Goal: Find specific page/section: Find specific page/section

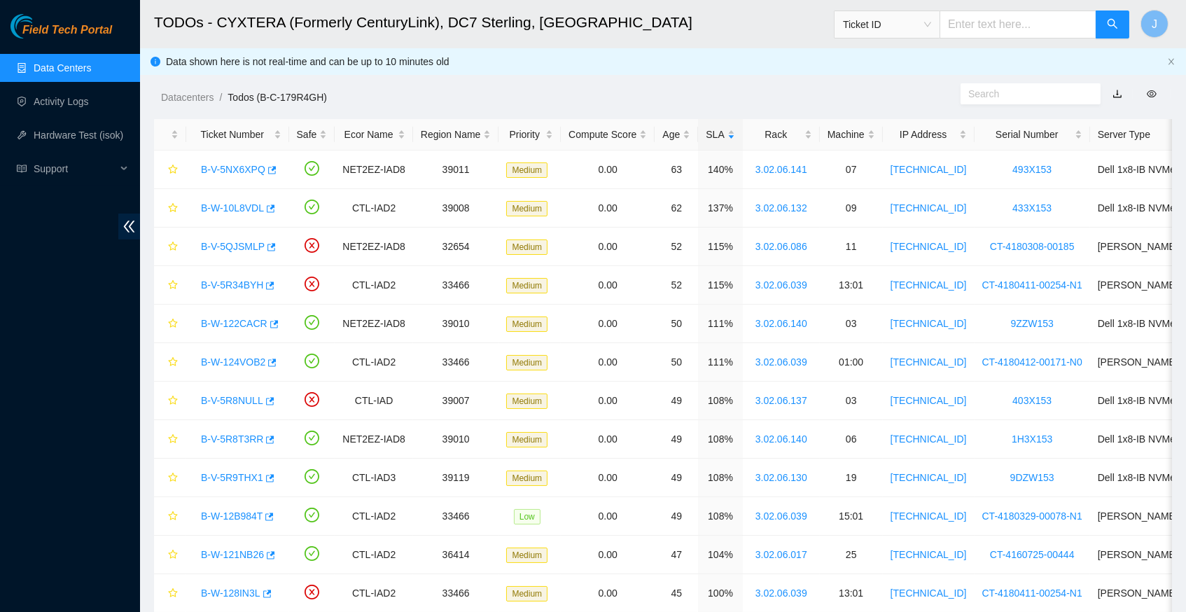
click at [61, 71] on link "Data Centers" at bounding box center [62, 67] width 57 height 11
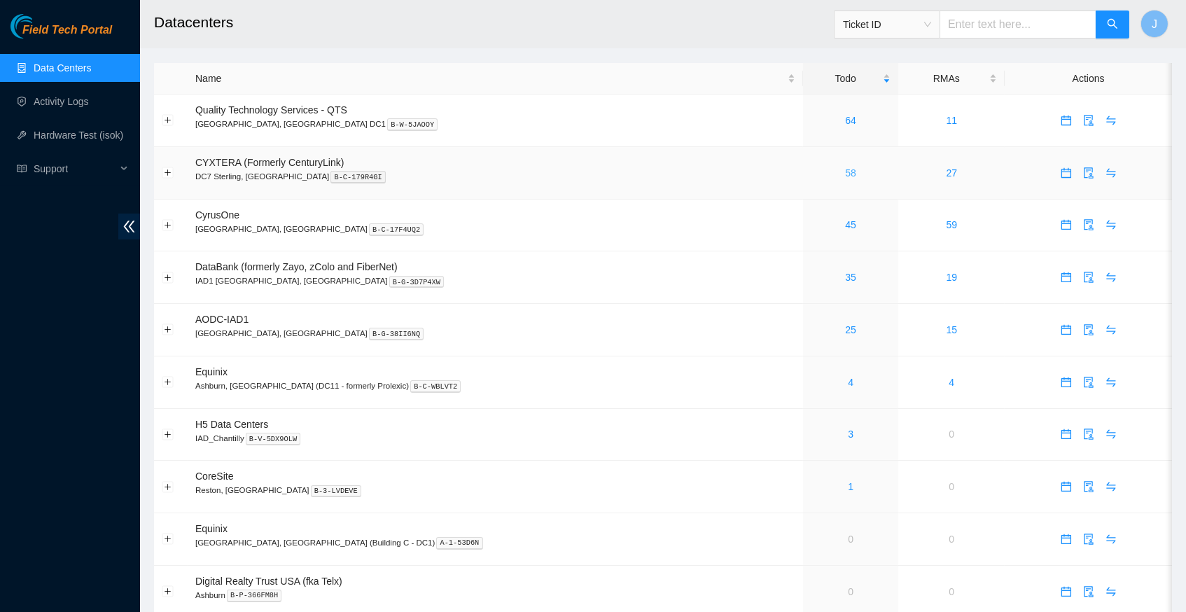
click at [845, 169] on link "58" at bounding box center [850, 172] width 11 height 11
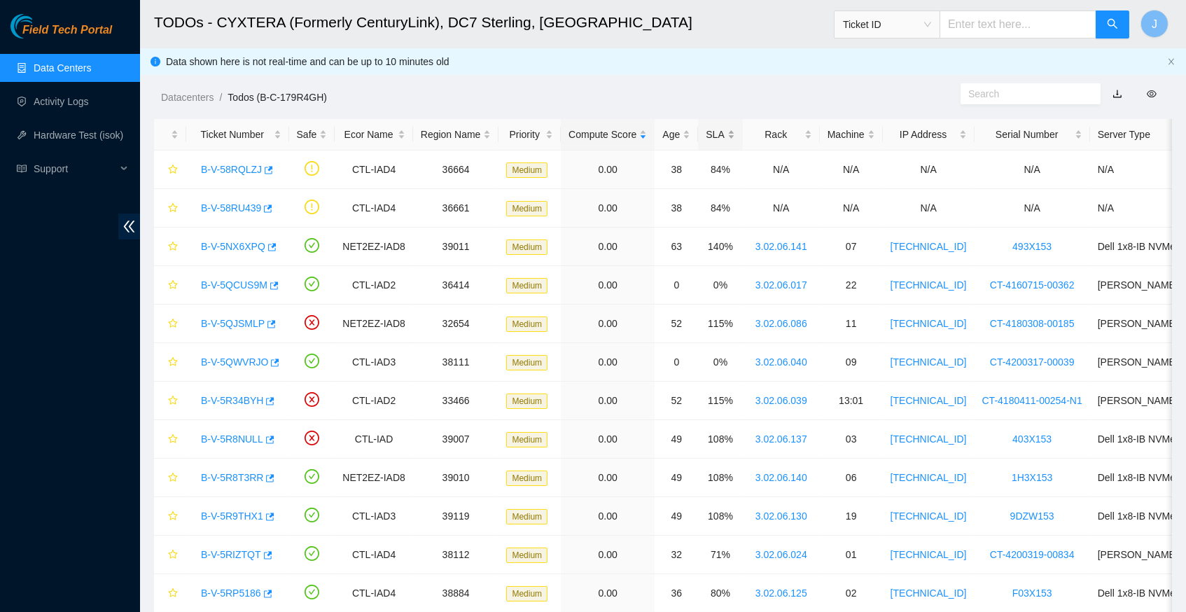
click at [735, 127] on div "SLA" at bounding box center [720, 134] width 29 height 15
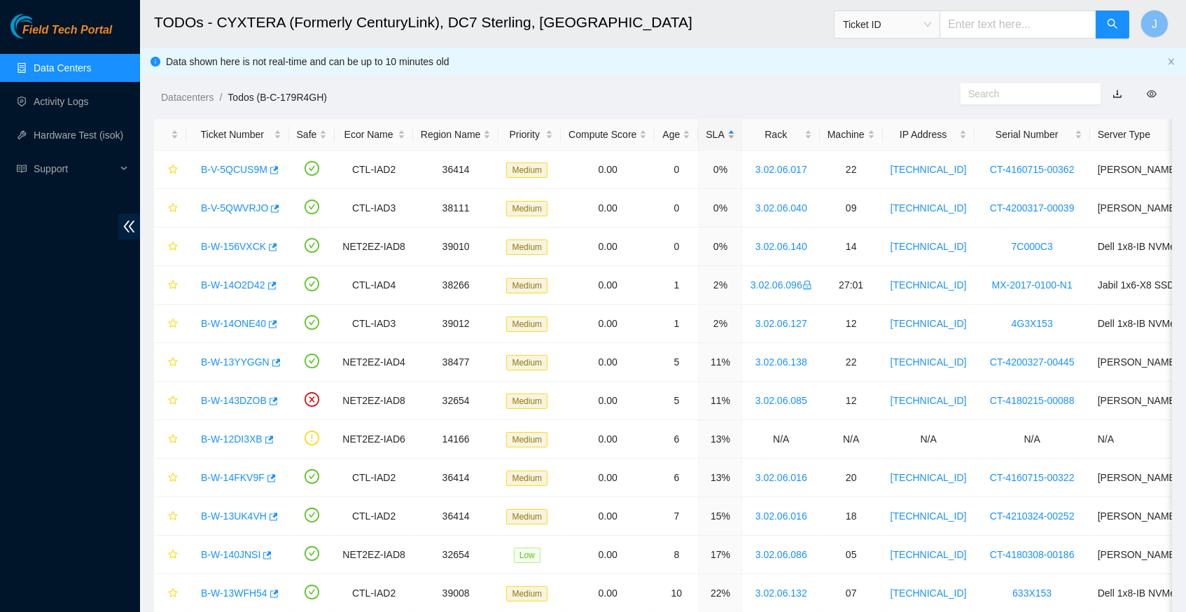
click at [735, 127] on div "SLA" at bounding box center [720, 134] width 29 height 15
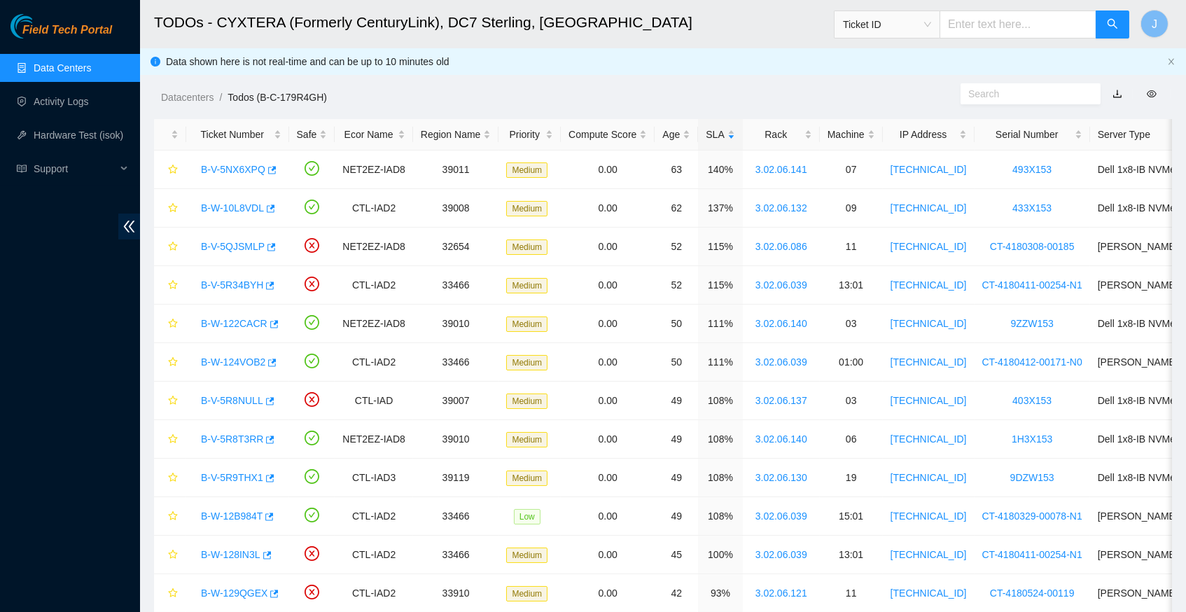
click at [510, 90] on ol "Datacenters / Todos (B-C-179R4GH) /" at bounding box center [543, 97] width 764 height 15
click at [576, 91] on ol "Datacenters / Todos (B-C-179R4GH) /" at bounding box center [543, 97] width 764 height 15
click at [276, 165] on icon "button" at bounding box center [271, 170] width 10 height 10
click at [635, 90] on ol "Datacenters / Todos (B-C-179R4GH) /" at bounding box center [543, 97] width 764 height 15
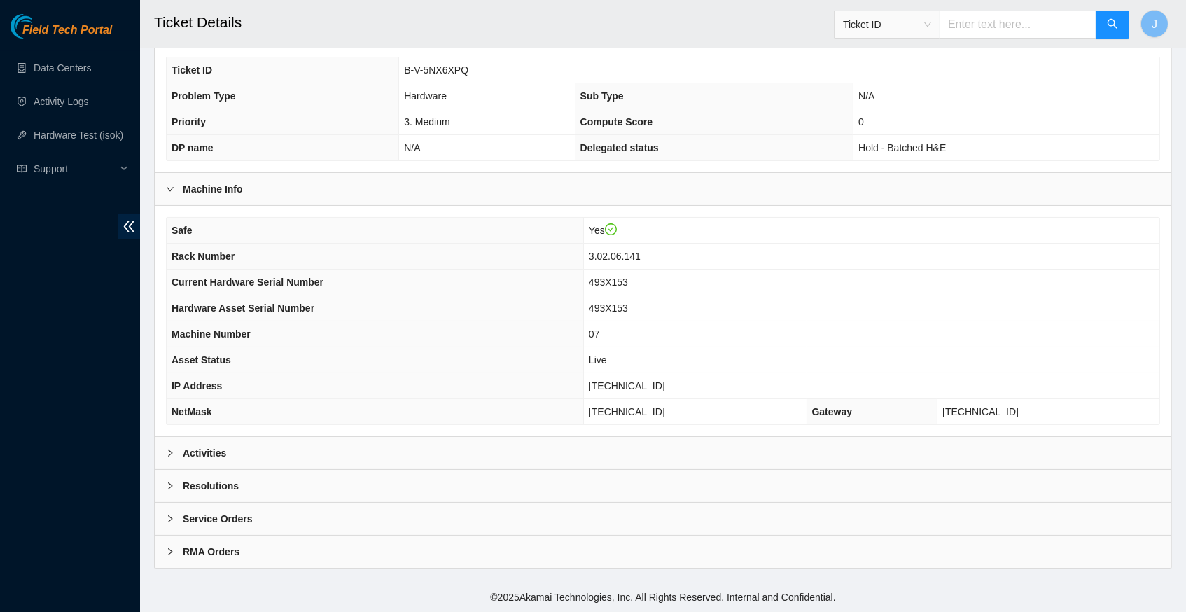
scroll to position [310, 0]
click at [162, 460] on div "Activities" at bounding box center [663, 453] width 1017 height 32
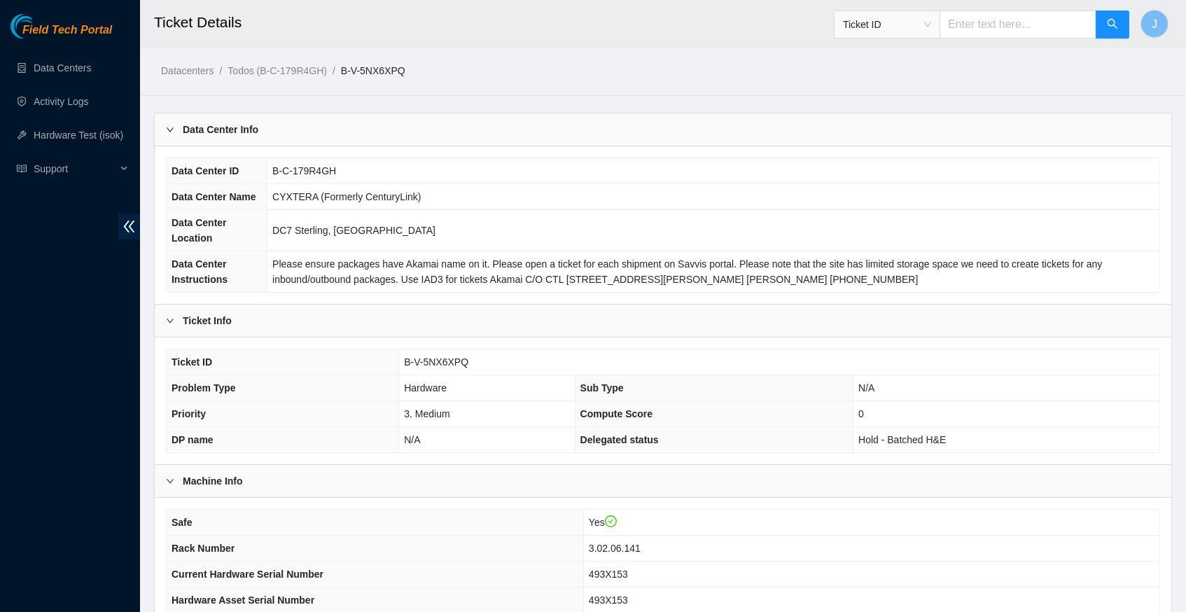
scroll to position [0, 0]
